Goal: Navigation & Orientation: Find specific page/section

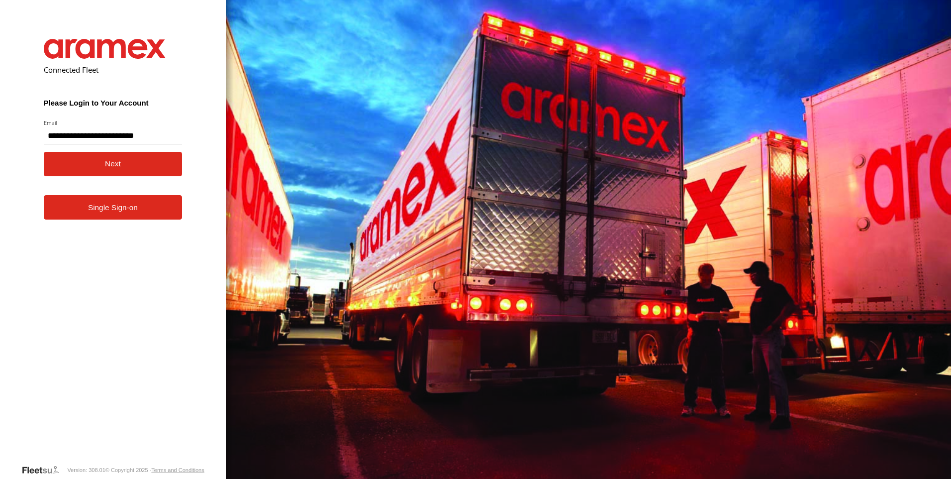
click at [87, 168] on button "Next" at bounding box center [113, 164] width 139 height 24
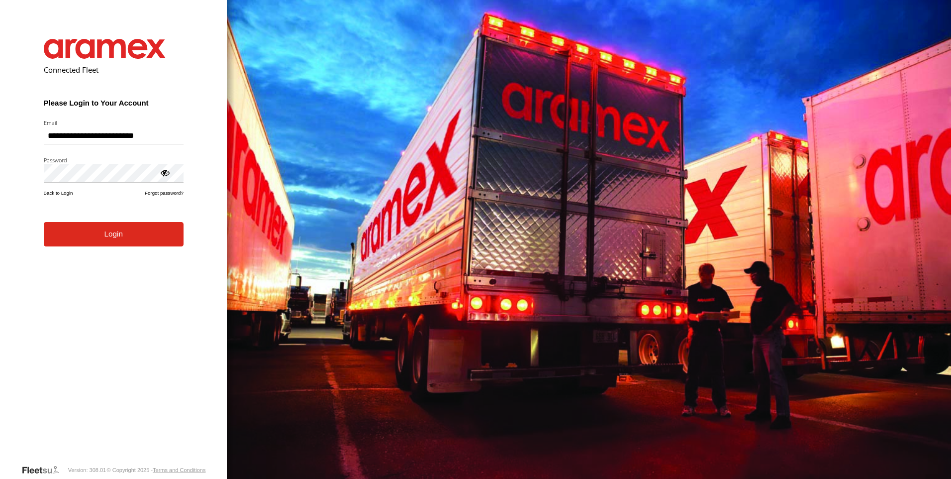
click at [44, 222] on button "Login" at bounding box center [114, 234] width 140 height 24
